Goal: Task Accomplishment & Management: Manage account settings

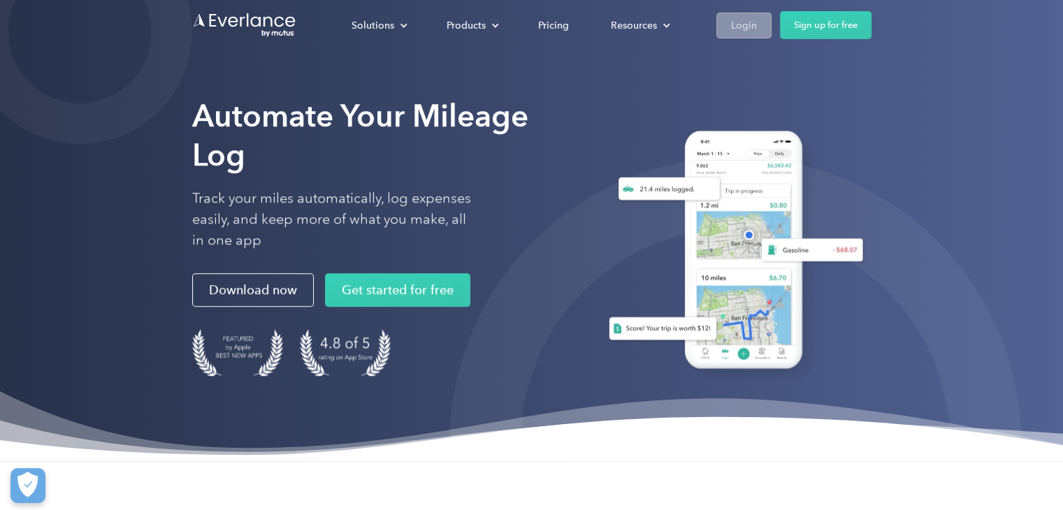
click at [734, 22] on div "Login" at bounding box center [744, 25] width 26 height 17
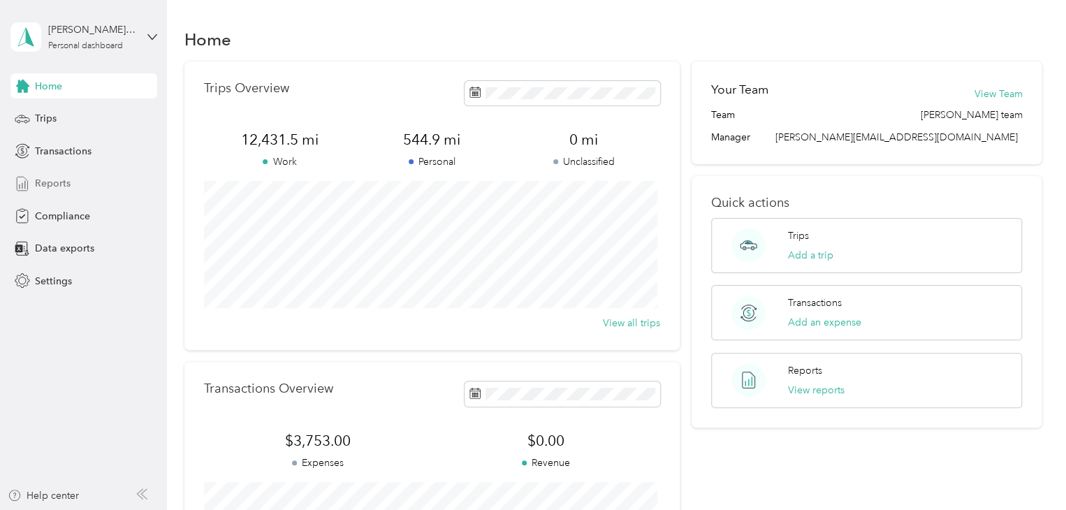
click at [61, 182] on span "Reports" at bounding box center [53, 183] width 36 height 15
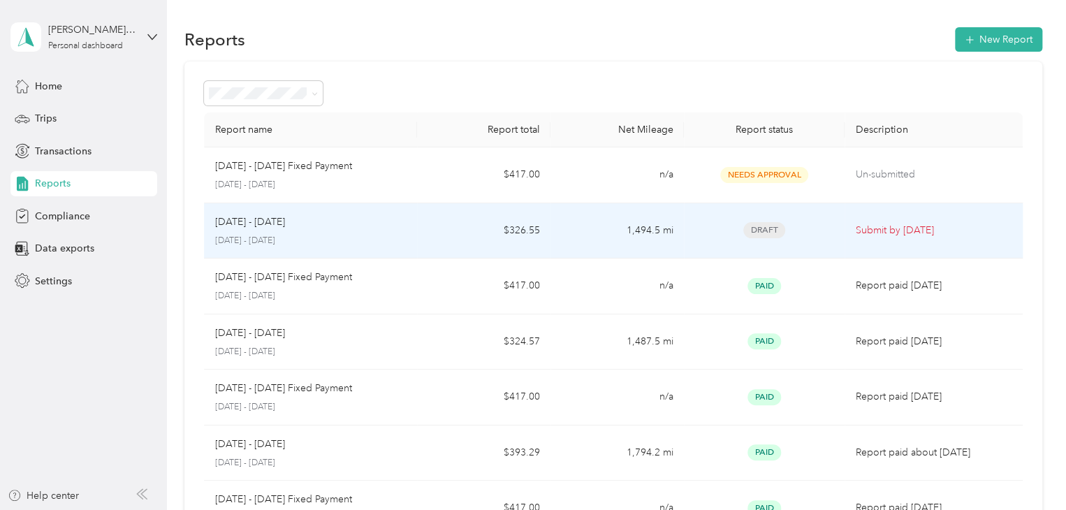
click at [590, 230] on td "1,494.5 mi" at bounding box center [617, 231] width 133 height 56
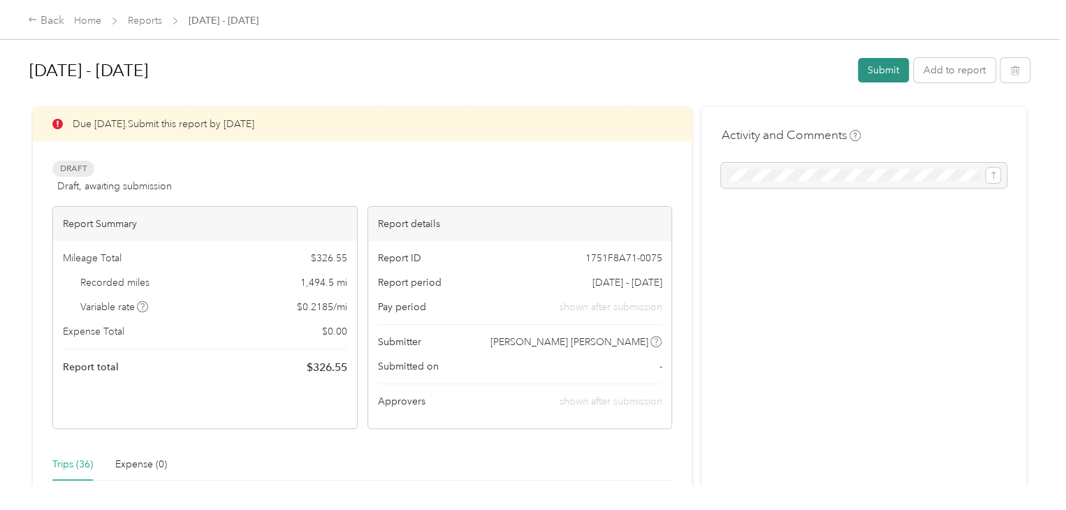
click at [869, 67] on button "Submit" at bounding box center [883, 70] width 51 height 24
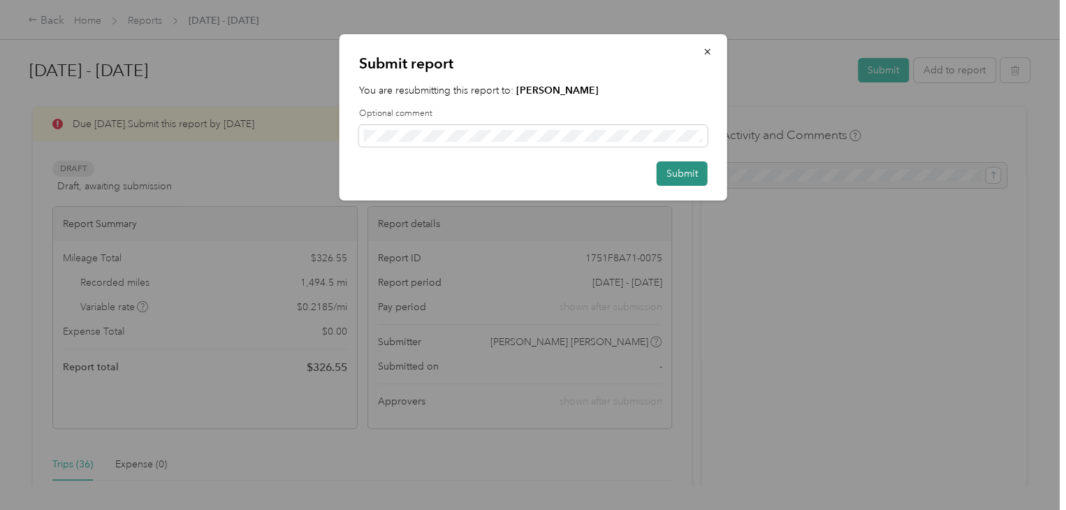
click at [671, 164] on button "Submit" at bounding box center [682, 173] width 51 height 24
